Goal: Information Seeking & Learning: Learn about a topic

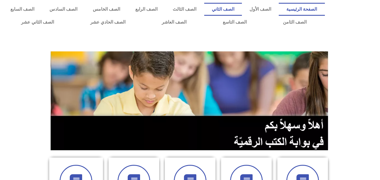
click at [242, 11] on link "الصف الثاني" at bounding box center [223, 9] width 38 height 13
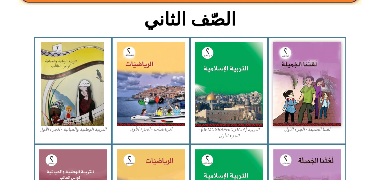
scroll to position [139, 0]
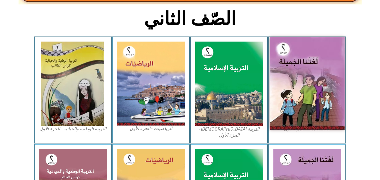
click at [307, 69] on img at bounding box center [307, 83] width 75 height 93
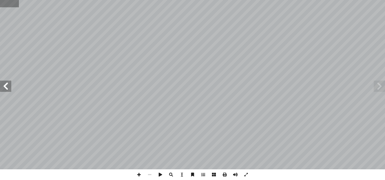
click at [3, 1] on input "text" at bounding box center [9, 3] width 19 height 7
type input "**"
click at [5, 81] on span at bounding box center [5, 86] width 11 height 11
click at [246, 176] on span at bounding box center [245, 175] width 11 height 11
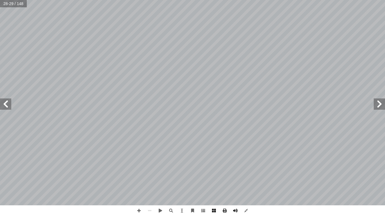
click at [6, 107] on span at bounding box center [5, 104] width 11 height 11
click at [380, 102] on span at bounding box center [378, 104] width 11 height 11
click at [6, 103] on span at bounding box center [5, 104] width 11 height 11
click at [6, 101] on span at bounding box center [5, 104] width 11 height 11
click at [379, 103] on span at bounding box center [378, 104] width 11 height 11
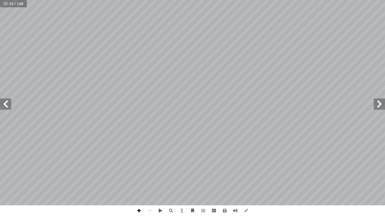
click at [140, 180] on span at bounding box center [138, 211] width 11 height 11
